Goal: Ask a question: Seek information or help from site administrators or community

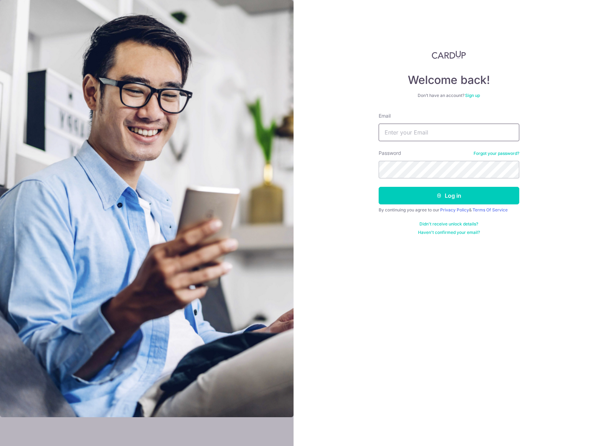
click at [419, 135] on input "Email" at bounding box center [449, 133] width 141 height 18
type input "[EMAIL_ADDRESS][DOMAIN_NAME]"
click at [464, 192] on button "Log in" at bounding box center [449, 196] width 141 height 18
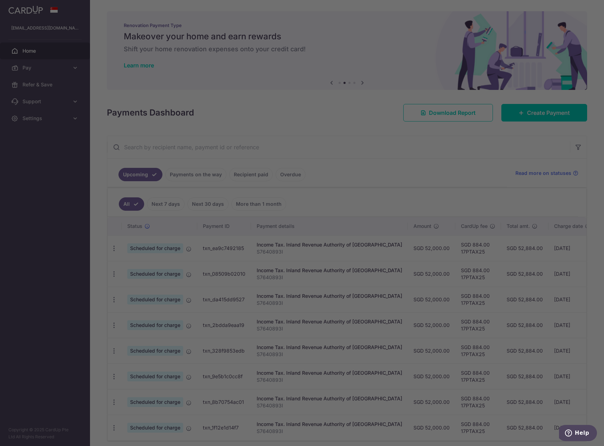
click at [472, 174] on div at bounding box center [305, 225] width 610 height 451
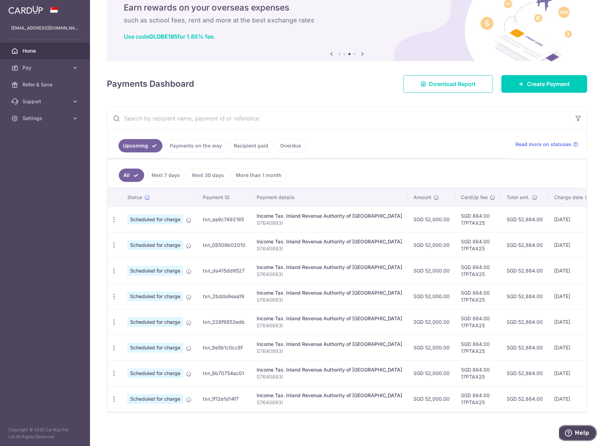
click at [566, 433] on button "Help" at bounding box center [577, 433] width 40 height 16
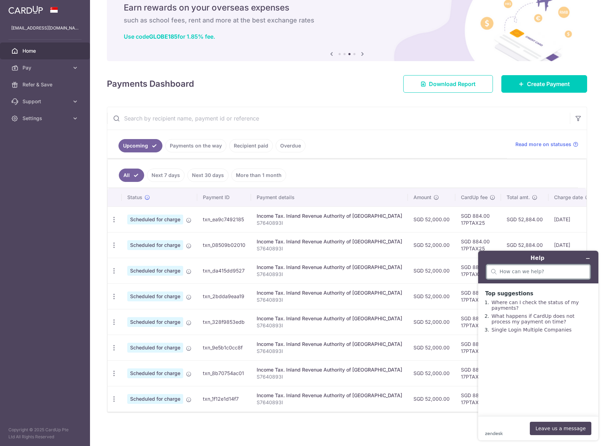
click at [543, 273] on input "search" at bounding box center [542, 272] width 86 height 6
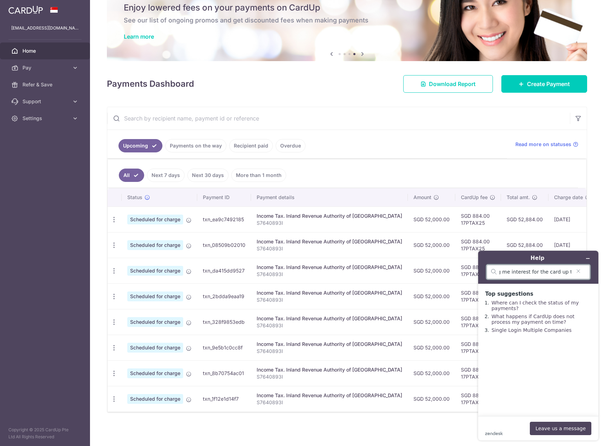
scroll to position [0, 101]
type input "I realise my credit card company is charging me interest for the card up transa…"
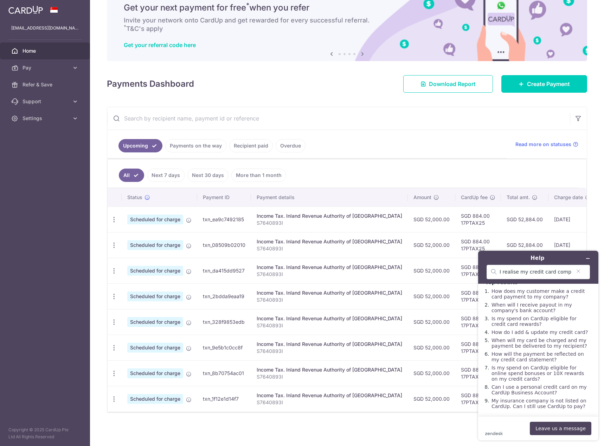
scroll to position [31, 0]
click at [572, 426] on button "Leave us a message" at bounding box center [561, 428] width 62 height 13
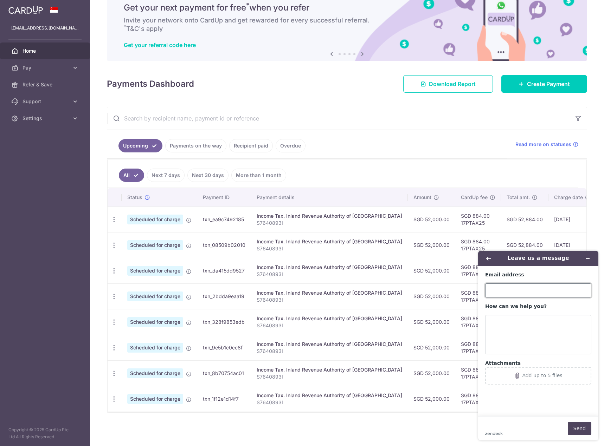
click at [539, 289] on input "Email address" at bounding box center [538, 291] width 106 height 14
type input "[EMAIL_ADDRESS][DOMAIN_NAME]"
click at [518, 326] on textarea "How can we help you?" at bounding box center [538, 334] width 106 height 39
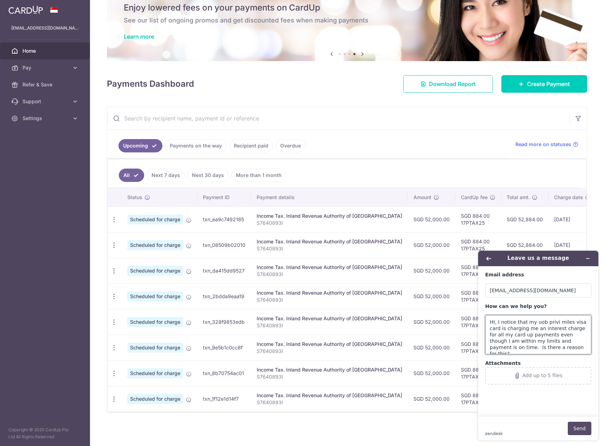
type textarea "HI, I notice that my uob privi miles visa card is charging me an interest charg…"
click at [579, 428] on button "Send" at bounding box center [580, 428] width 24 height 13
